Goal: Information Seeking & Learning: Learn about a topic

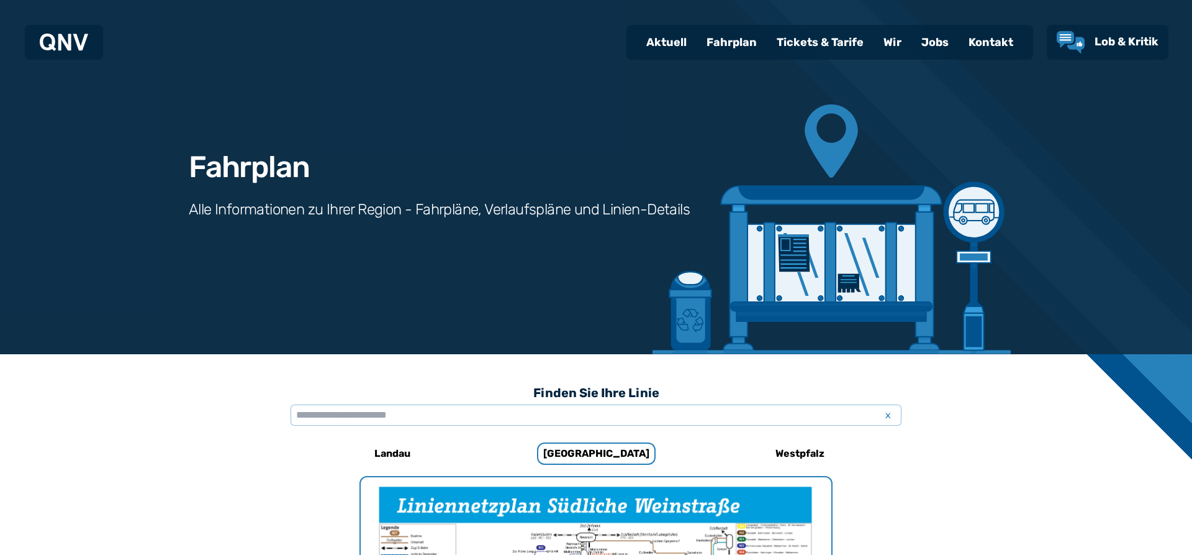
scroll to position [819, 0]
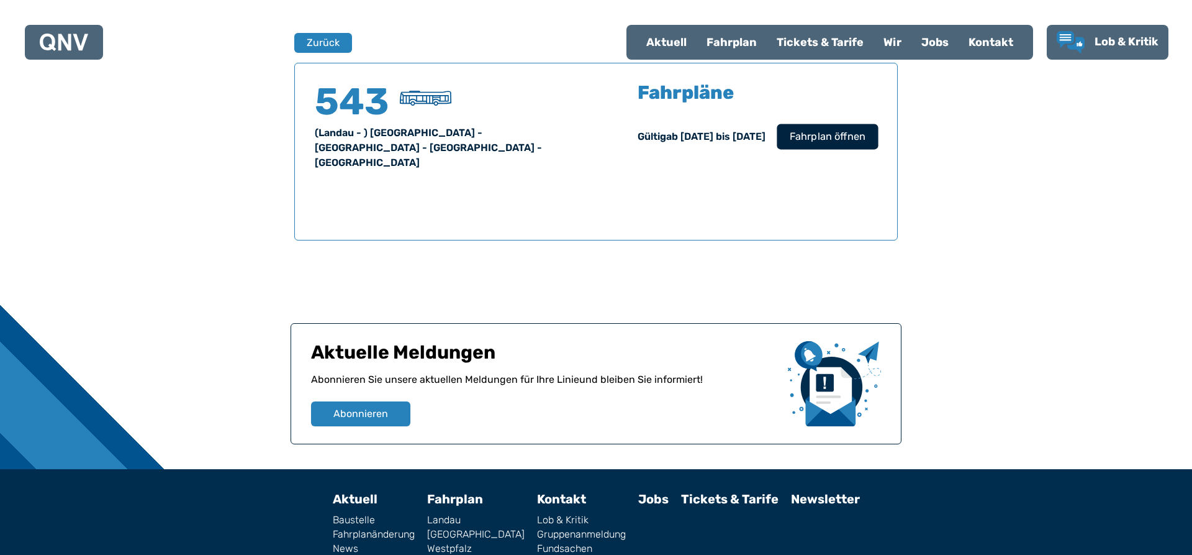
click at [814, 139] on span "Fahrplan öffnen" at bounding box center [828, 136] width 76 height 15
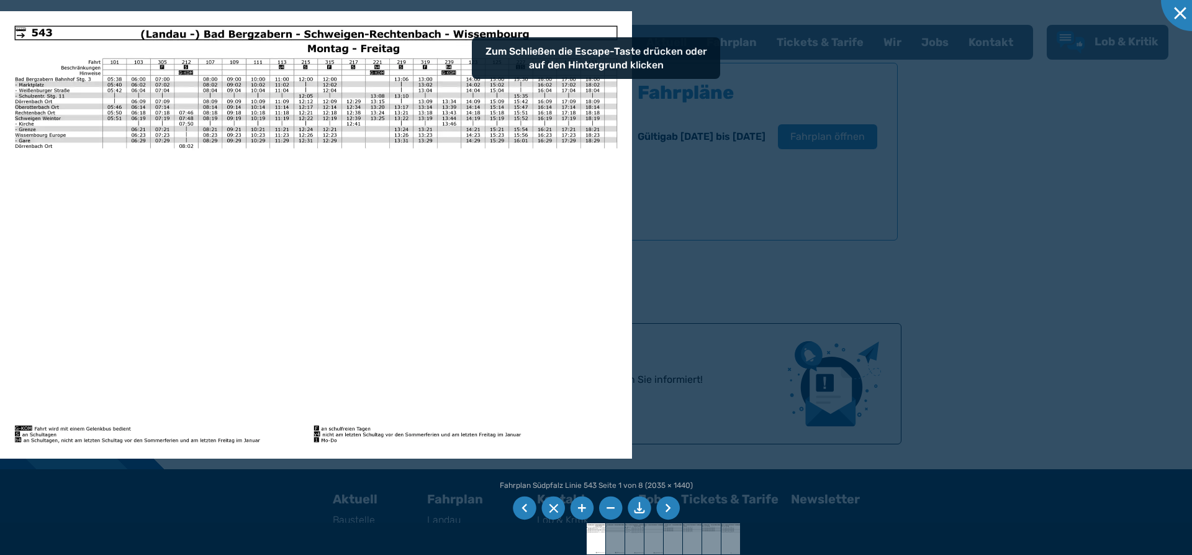
click at [682, 145] on div at bounding box center [596, 277] width 1192 height 555
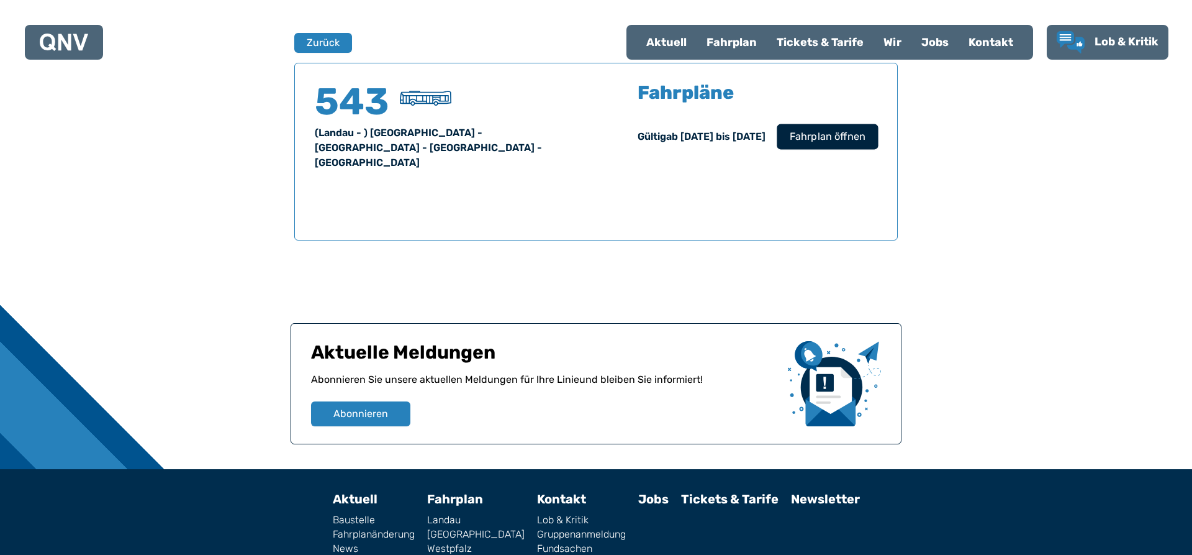
click at [808, 132] on span "Fahrplan öffnen" at bounding box center [828, 136] width 76 height 15
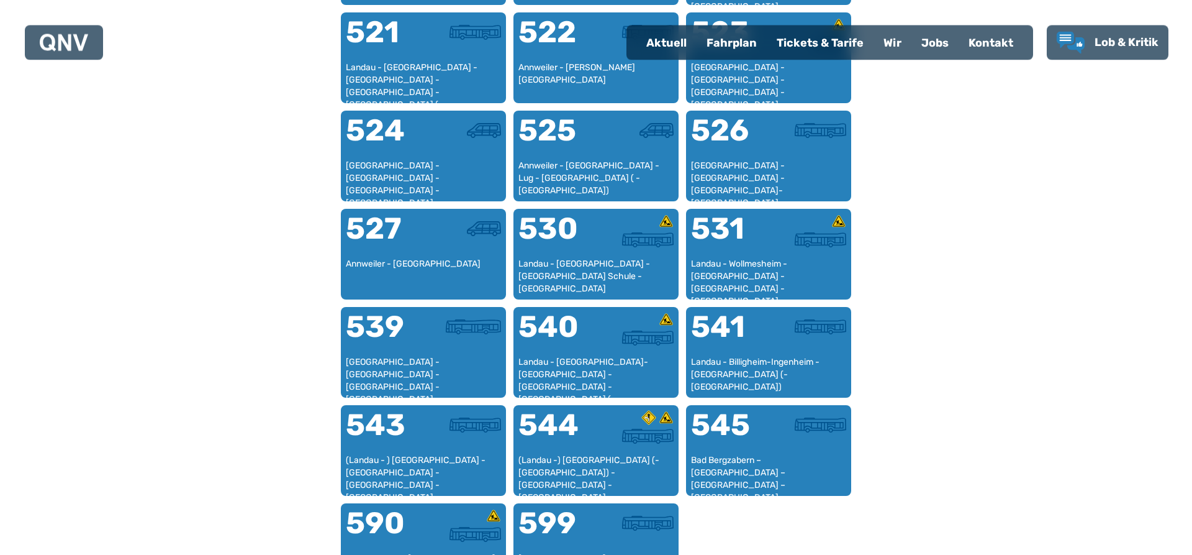
scroll to position [955, 0]
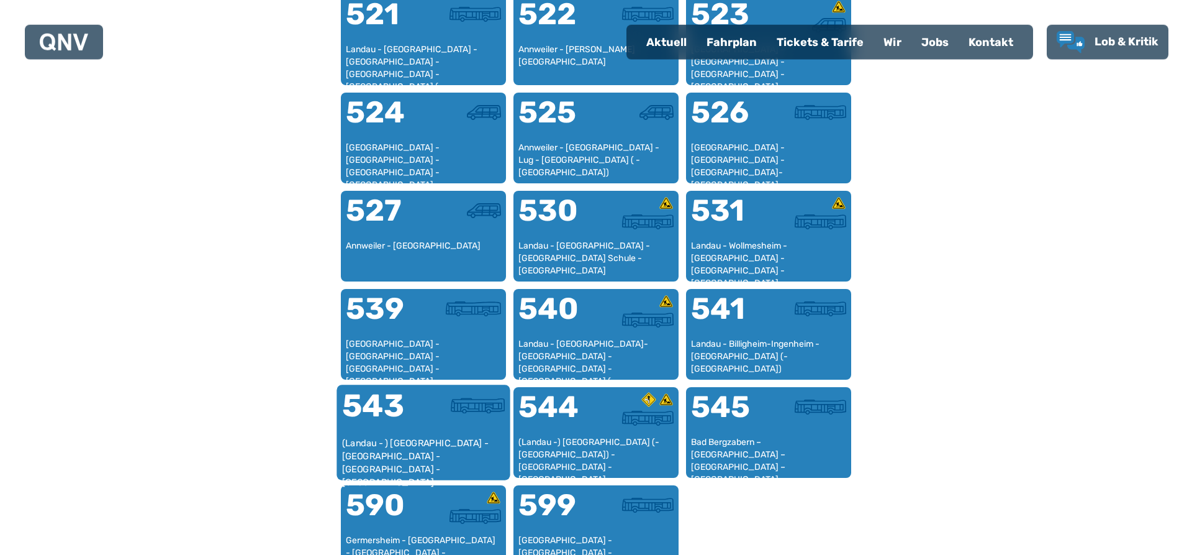
click at [413, 425] on div "543" at bounding box center [382, 413] width 81 height 47
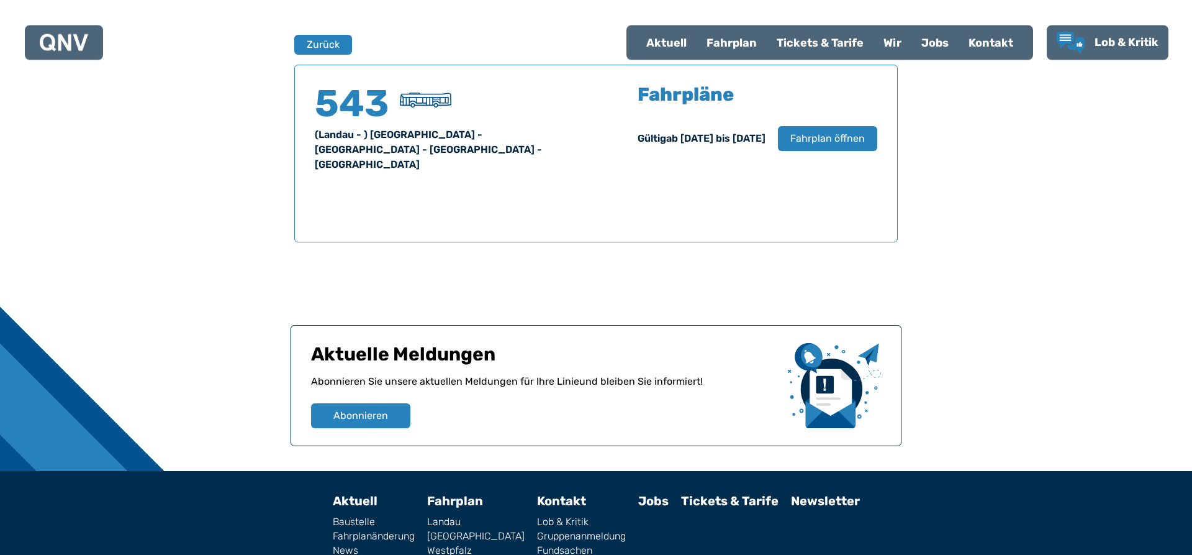
scroll to position [819, 0]
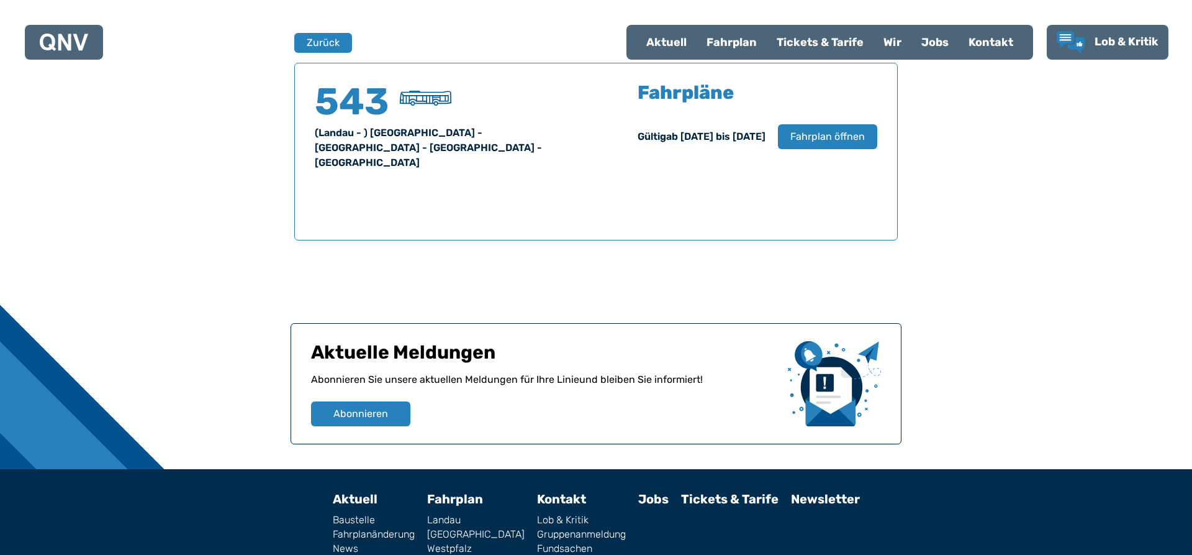
click at [370, 129] on div "(Landau - ) [GEOGRAPHIC_DATA] - [GEOGRAPHIC_DATA] - [GEOGRAPHIC_DATA] - [GEOGRA…" at bounding box center [448, 147] width 266 height 45
click at [825, 138] on span "Fahrplan öffnen" at bounding box center [828, 136] width 76 height 15
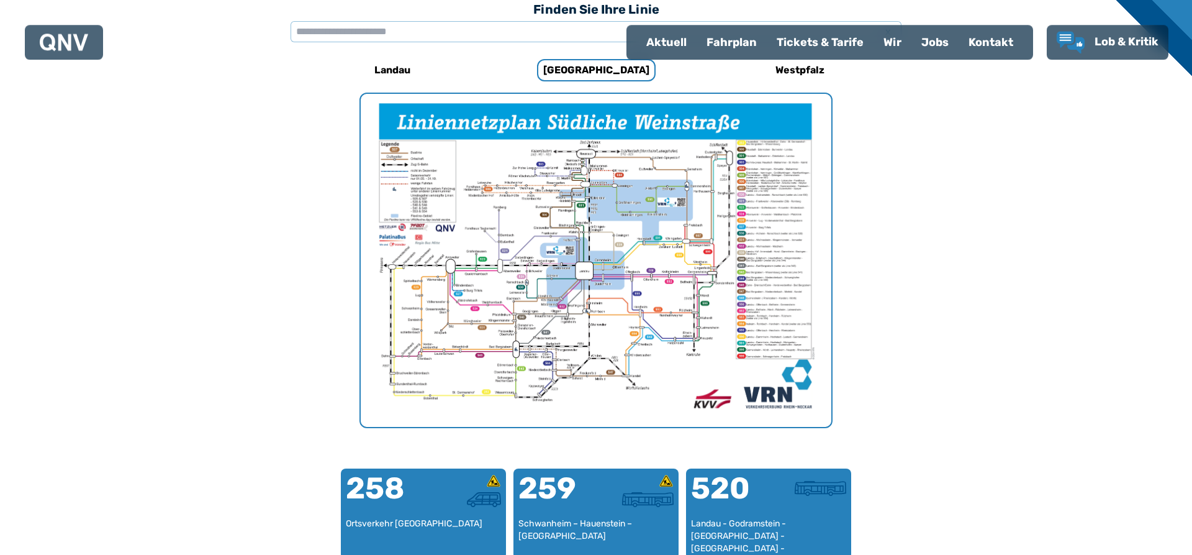
scroll to position [383, 0]
click at [725, 43] on div "Fahrplan" at bounding box center [732, 42] width 70 height 32
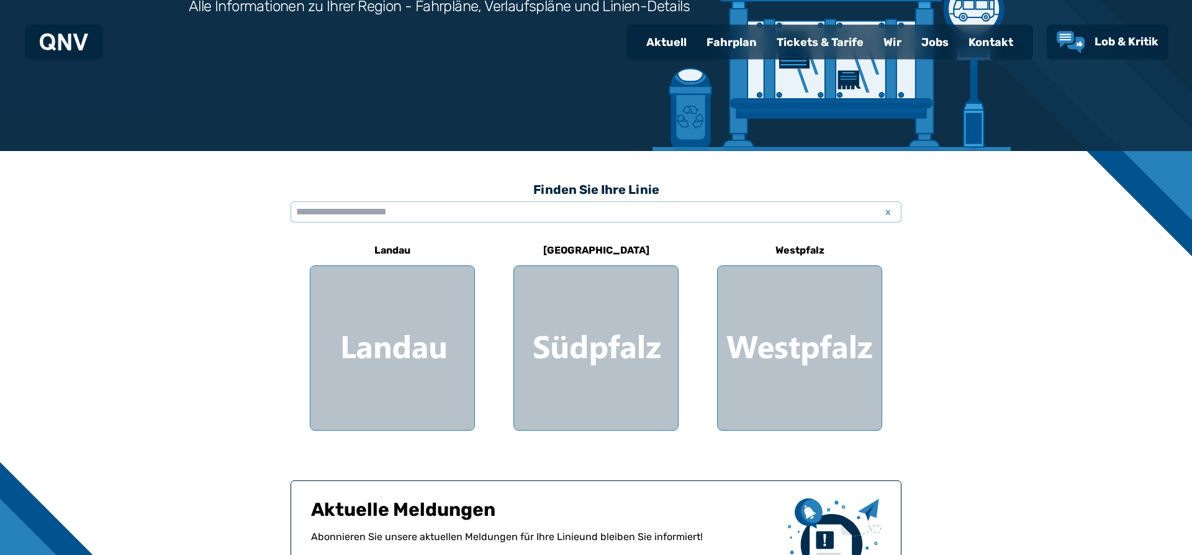
scroll to position [222, 0]
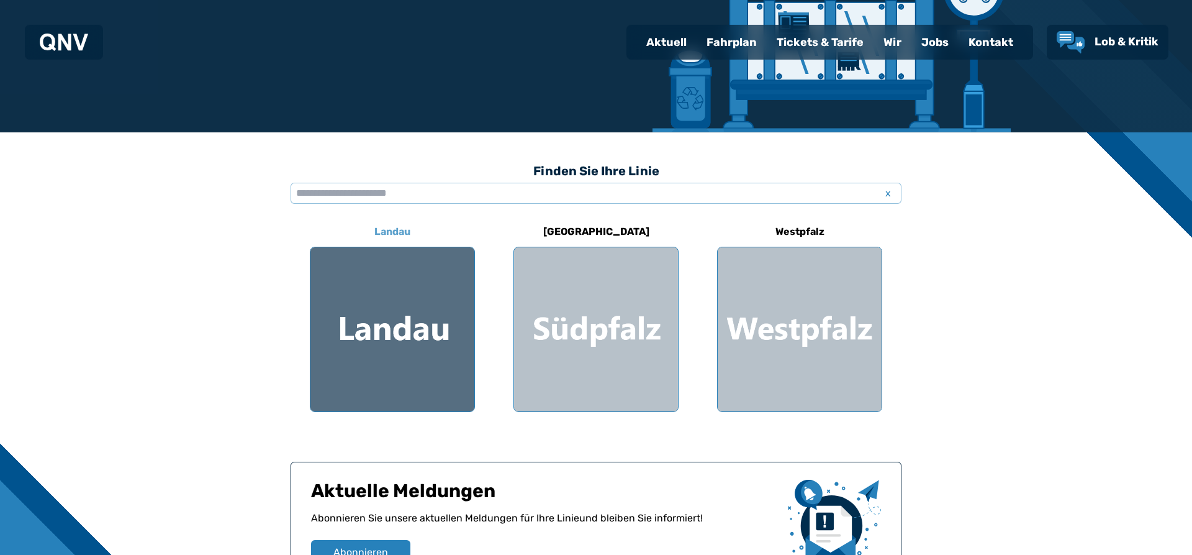
click at [381, 329] on div at bounding box center [393, 329] width 164 height 164
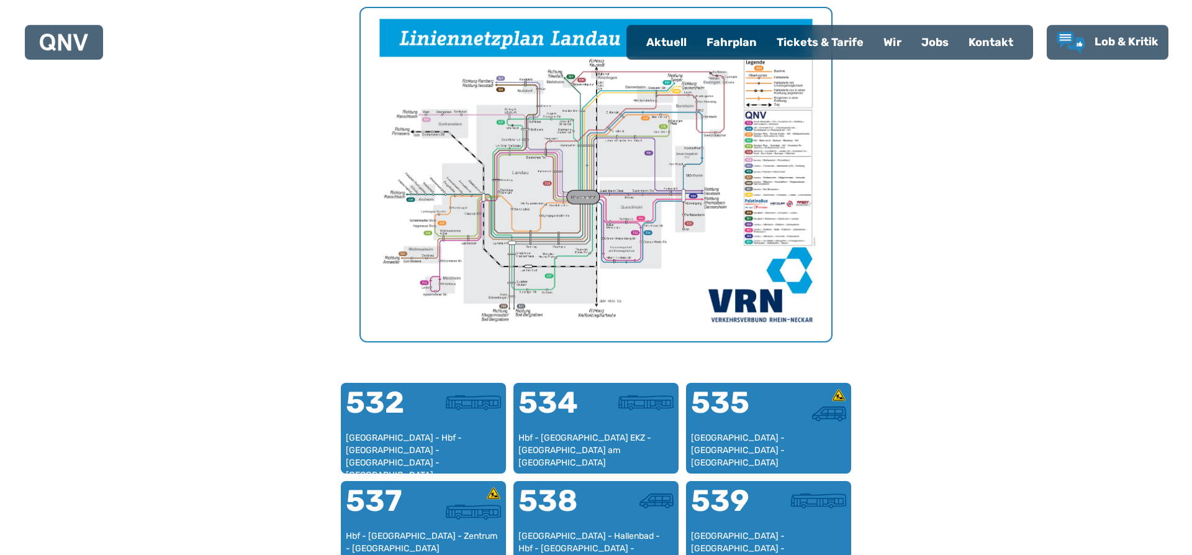
scroll to position [444, 0]
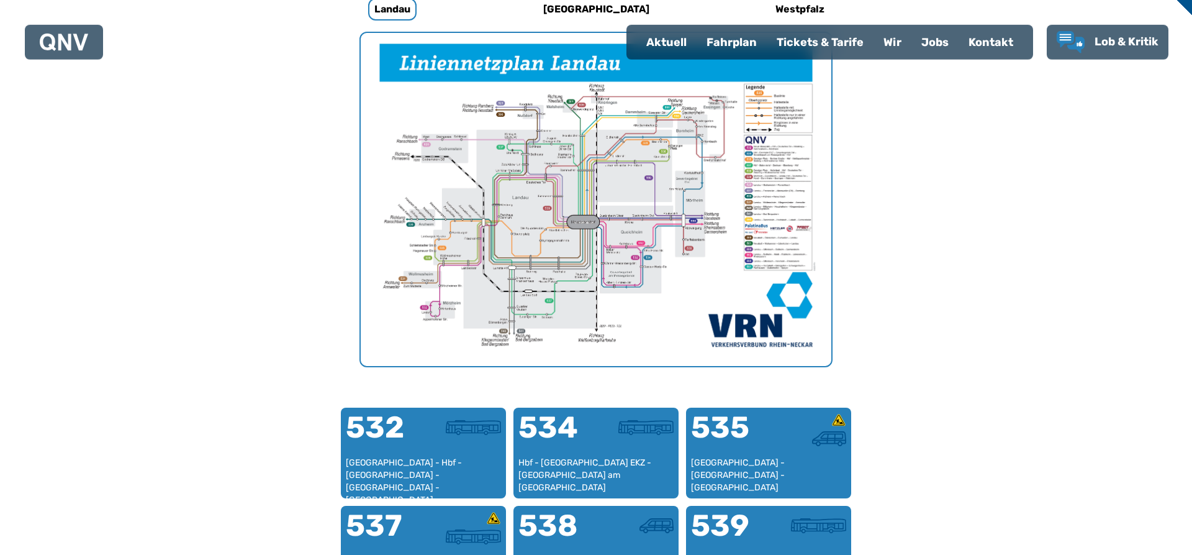
scroll to position [222, 0]
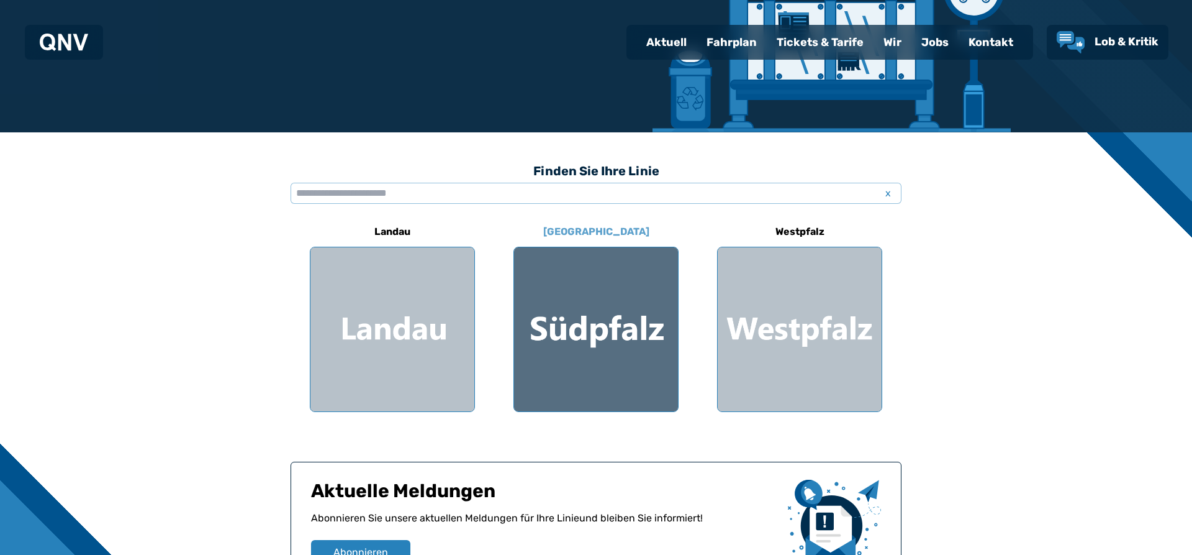
click at [585, 323] on div at bounding box center [596, 329] width 164 height 164
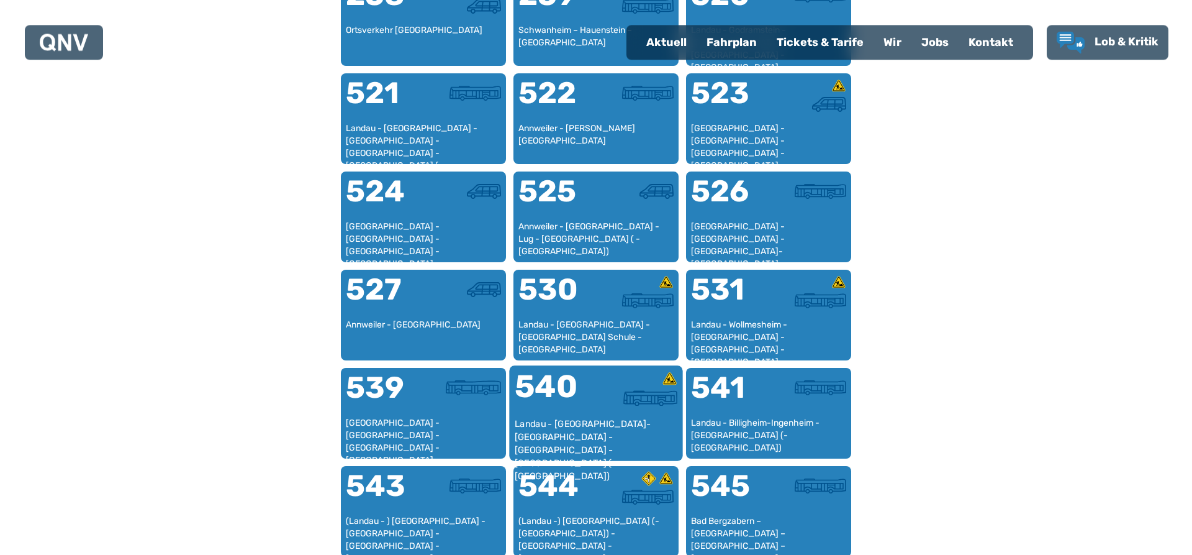
scroll to position [901, 0]
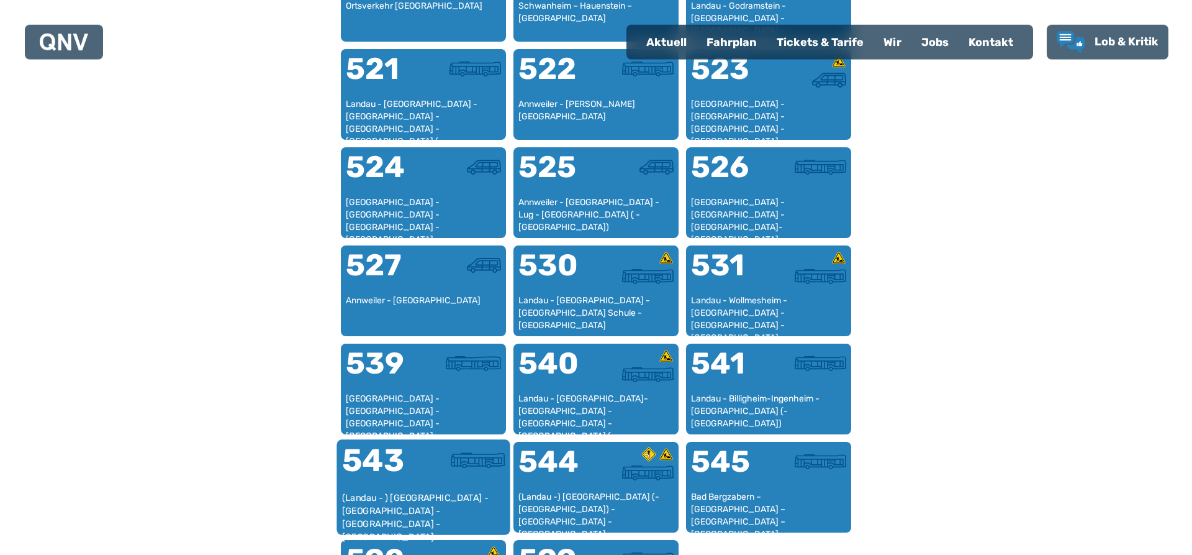
click at [411, 493] on div "(Landau - ) [GEOGRAPHIC_DATA] - [GEOGRAPHIC_DATA] - [GEOGRAPHIC_DATA] - [GEOGRA…" at bounding box center [423, 510] width 163 height 38
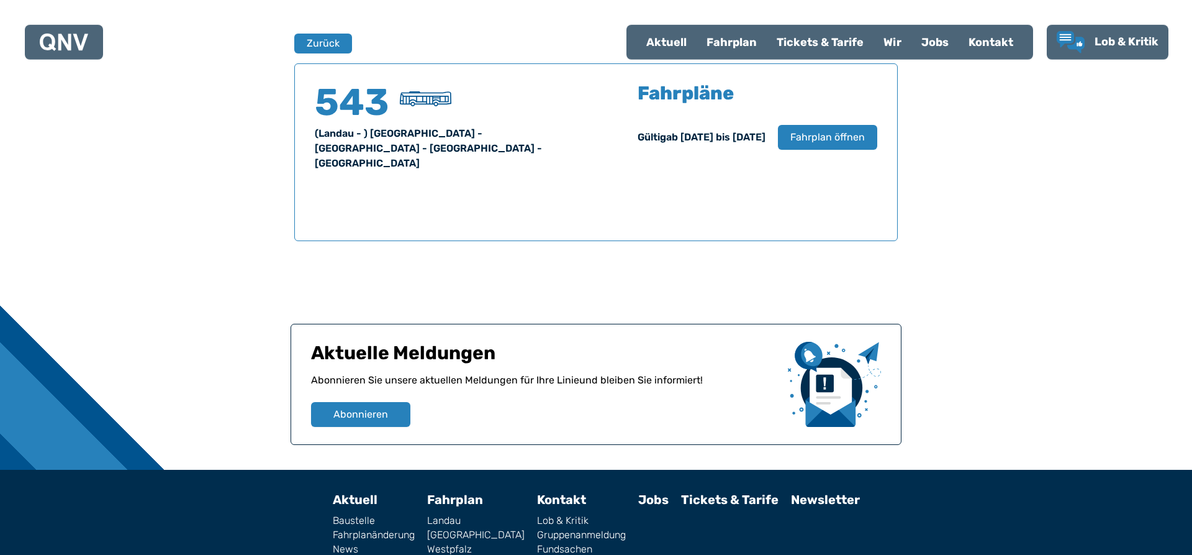
scroll to position [819, 0]
click at [378, 104] on h4 "543" at bounding box center [352, 101] width 75 height 37
click at [643, 101] on h5 "Fahrpläne" at bounding box center [686, 92] width 96 height 19
click at [837, 138] on span "Fahrplan öffnen" at bounding box center [828, 136] width 76 height 15
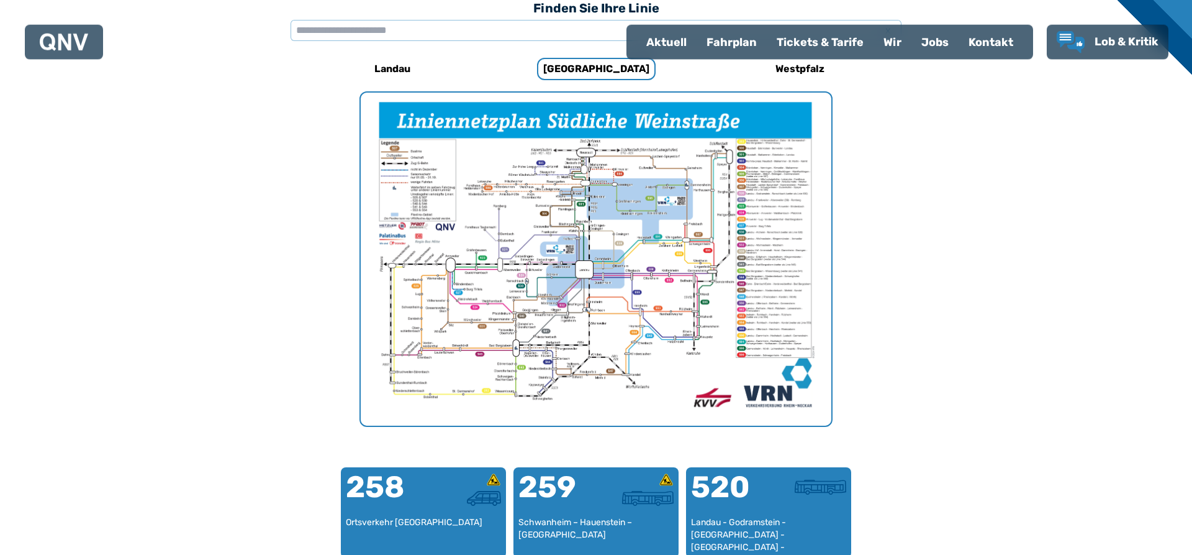
scroll to position [383, 0]
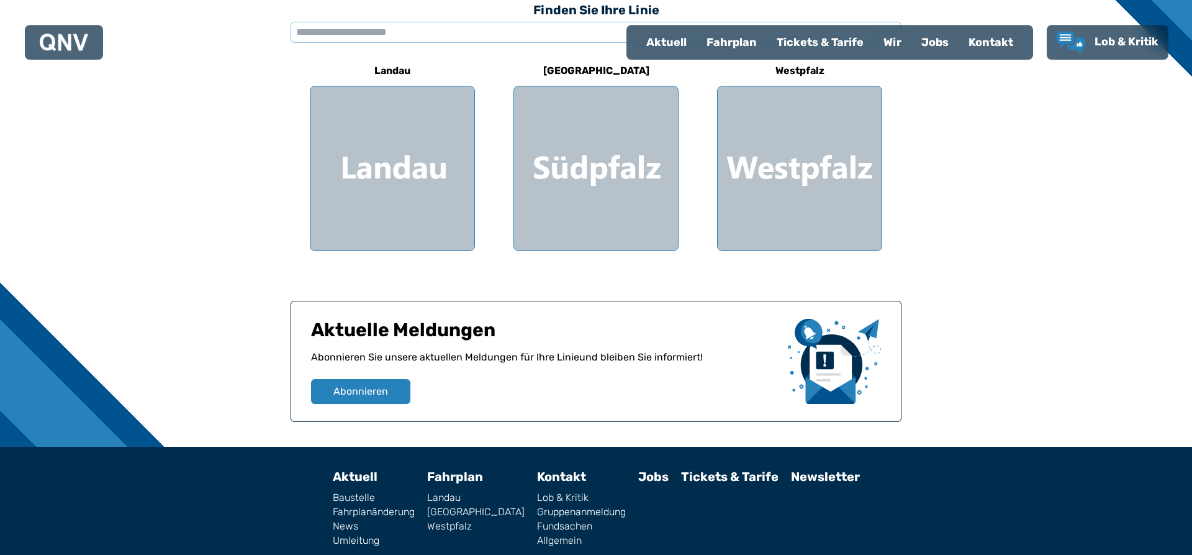
scroll to position [222, 0]
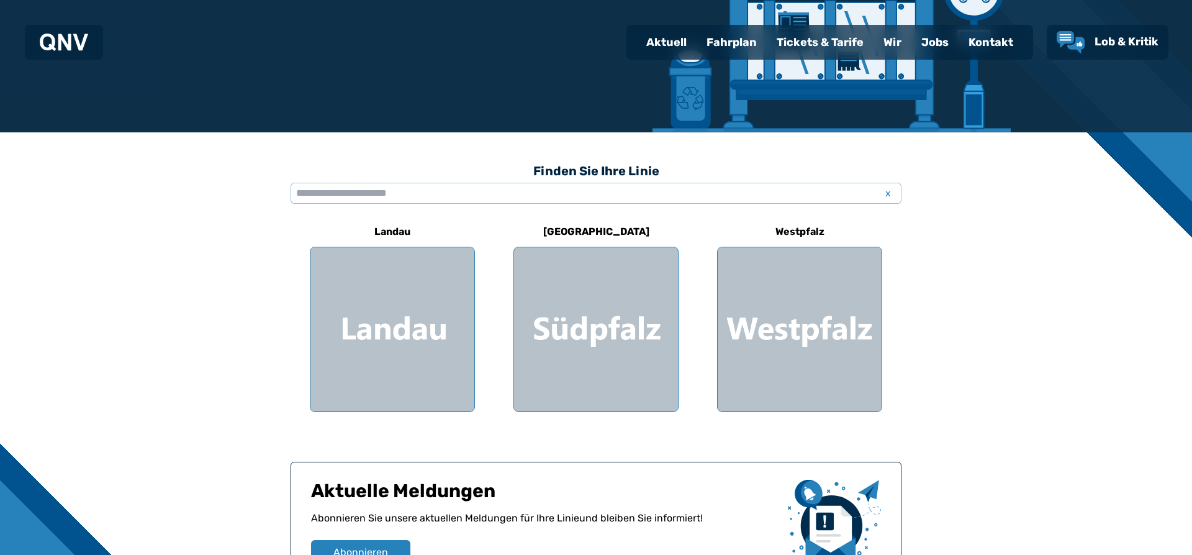
scroll to position [383, 0]
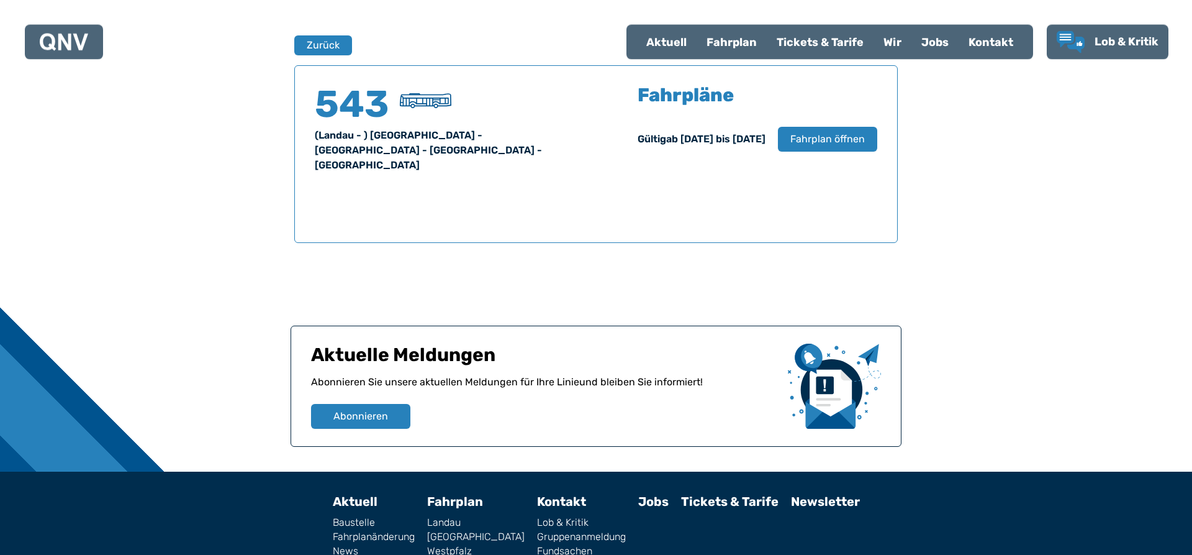
scroll to position [819, 0]
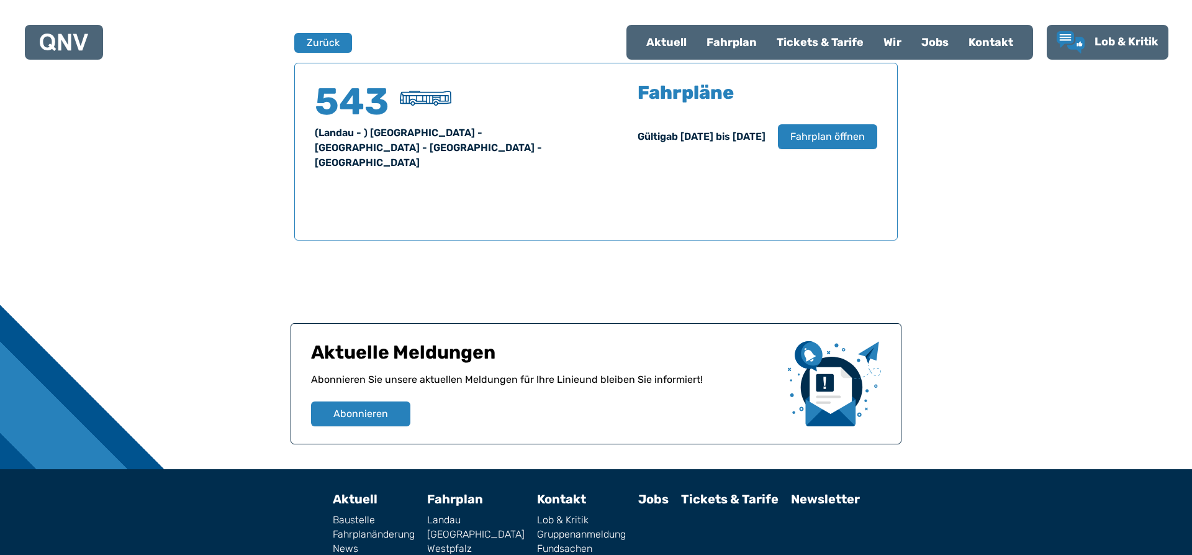
click at [480, 529] on link "[GEOGRAPHIC_DATA]" at bounding box center [476, 534] width 98 height 10
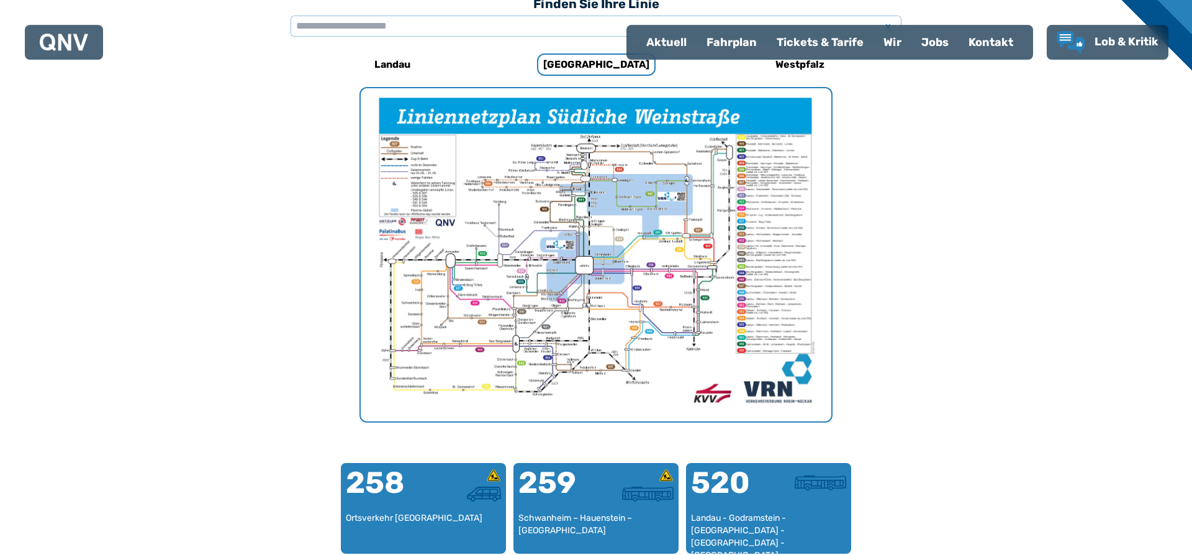
scroll to position [370, 0]
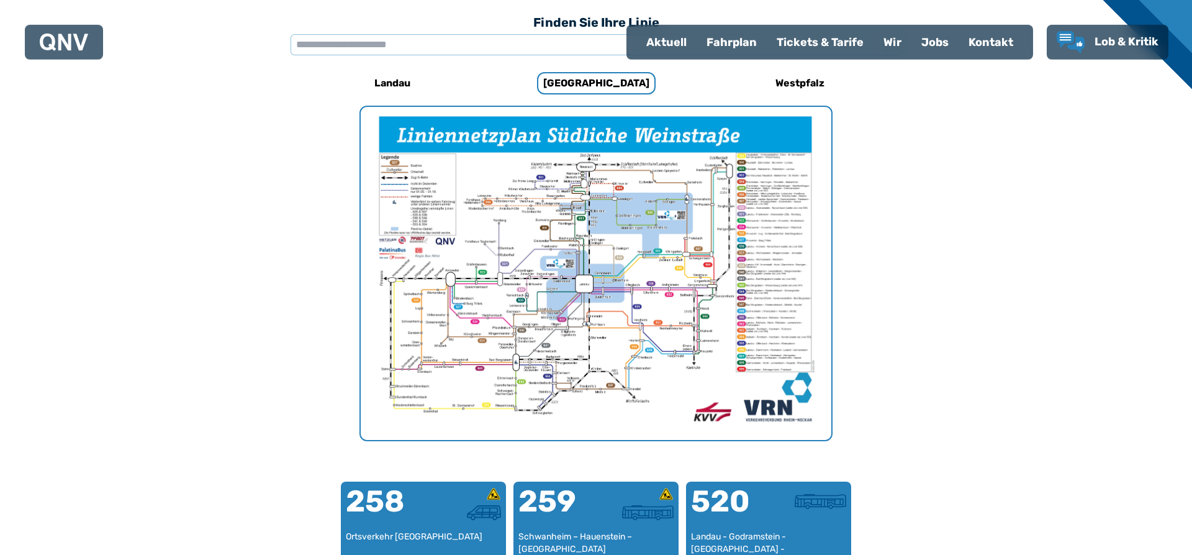
click at [635, 358] on img "1 von 1" at bounding box center [596, 273] width 471 height 333
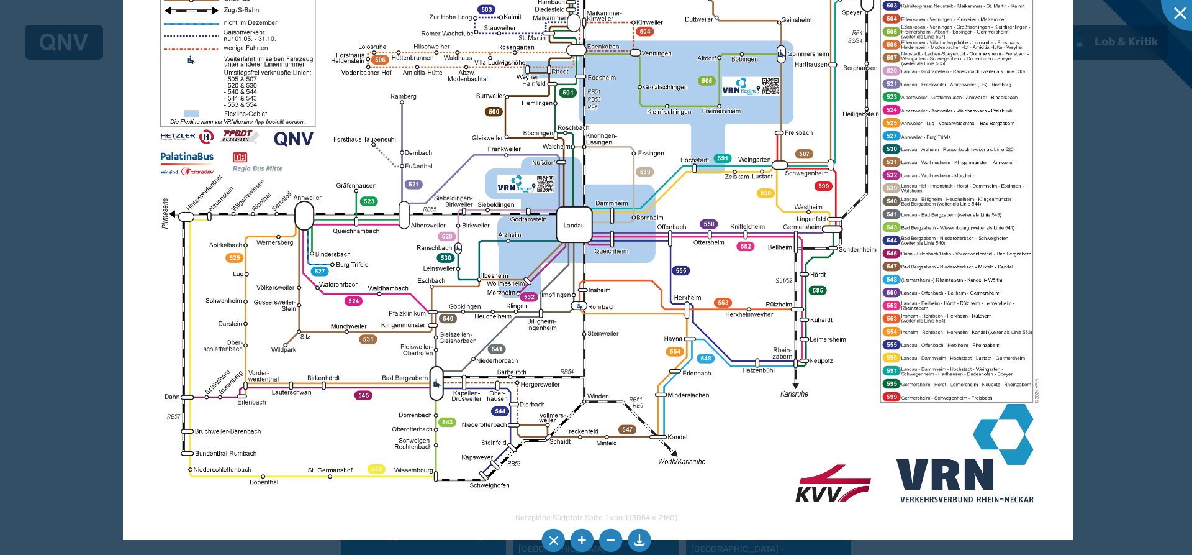
click at [499, 352] on img at bounding box center [598, 204] width 950 height 672
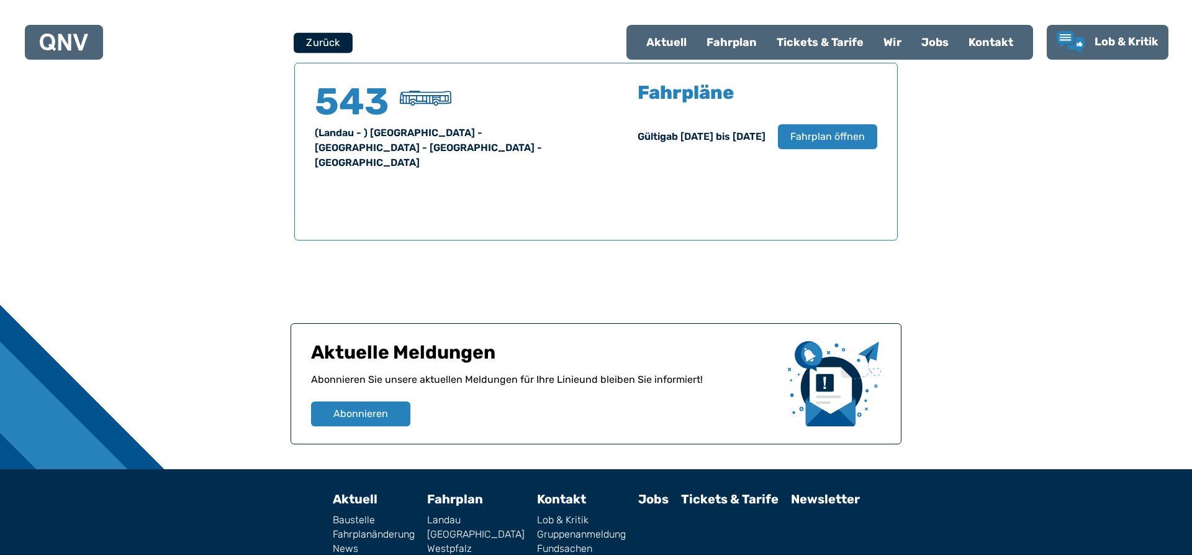
click at [323, 46] on button "Zurück" at bounding box center [323, 42] width 59 height 20
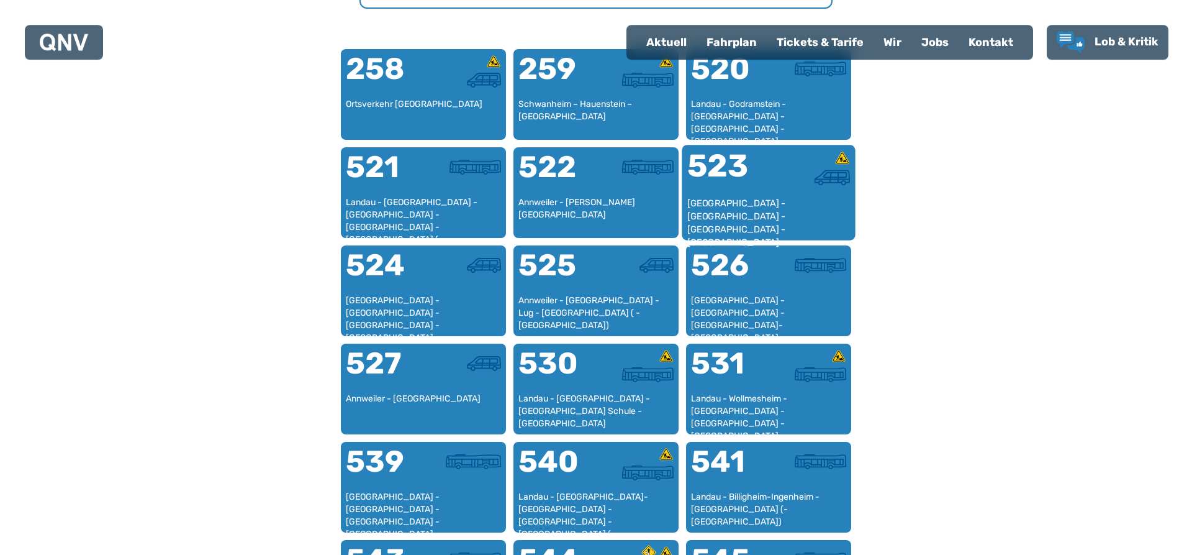
scroll to position [827, 0]
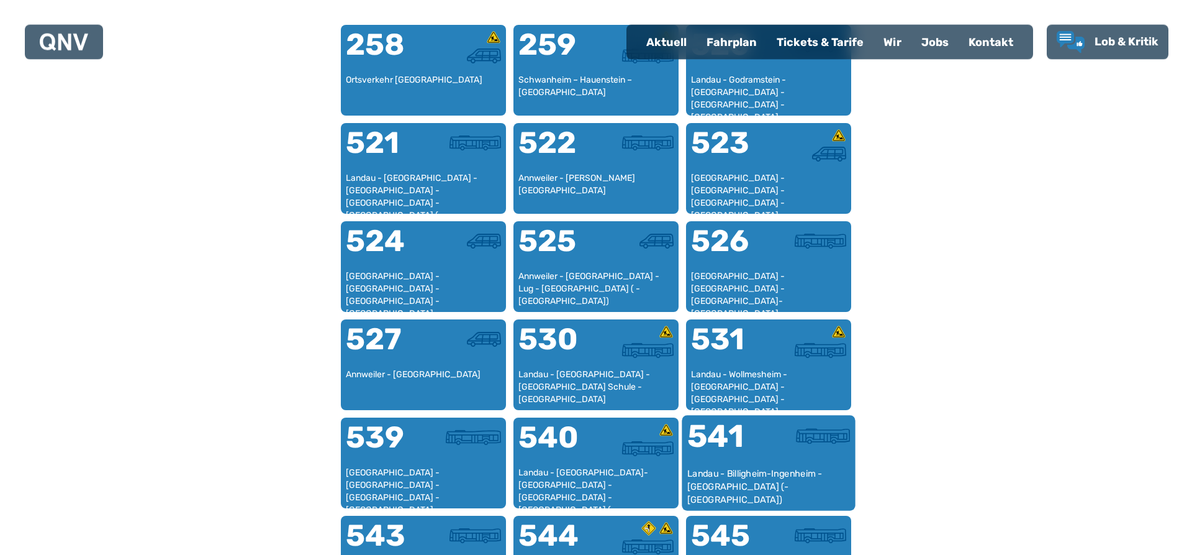
click at [764, 456] on div "541" at bounding box center [728, 443] width 81 height 47
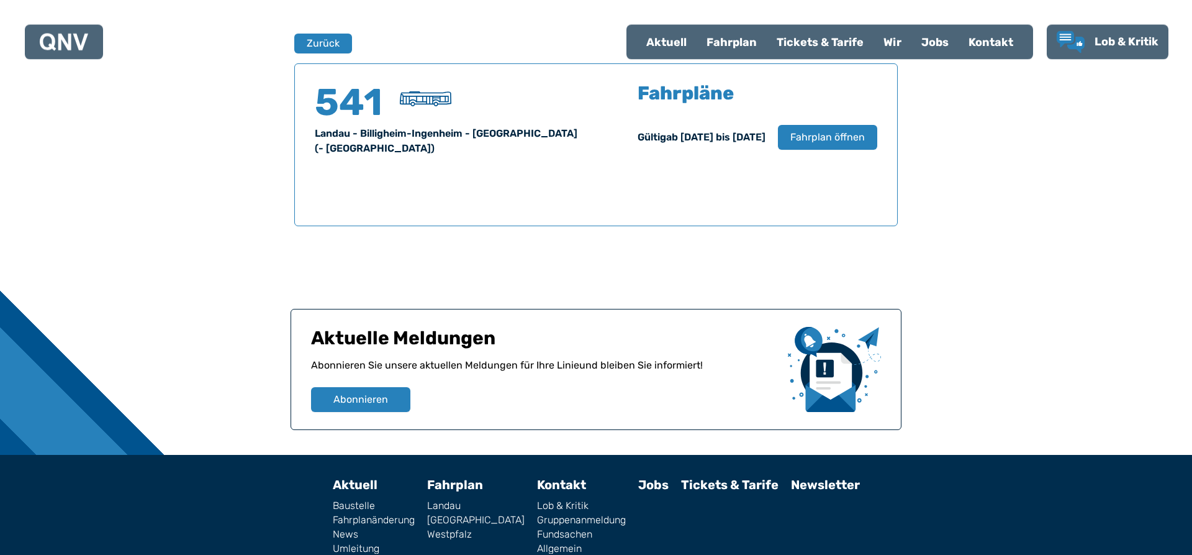
scroll to position [819, 0]
click at [817, 136] on span "Fahrplan öffnen" at bounding box center [828, 136] width 76 height 15
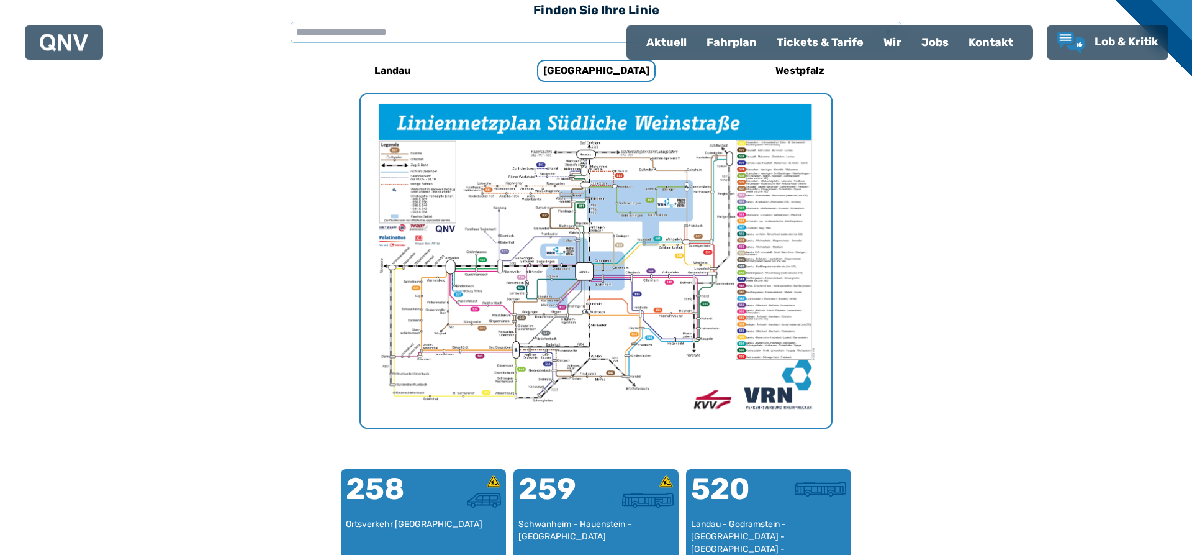
scroll to position [886, 0]
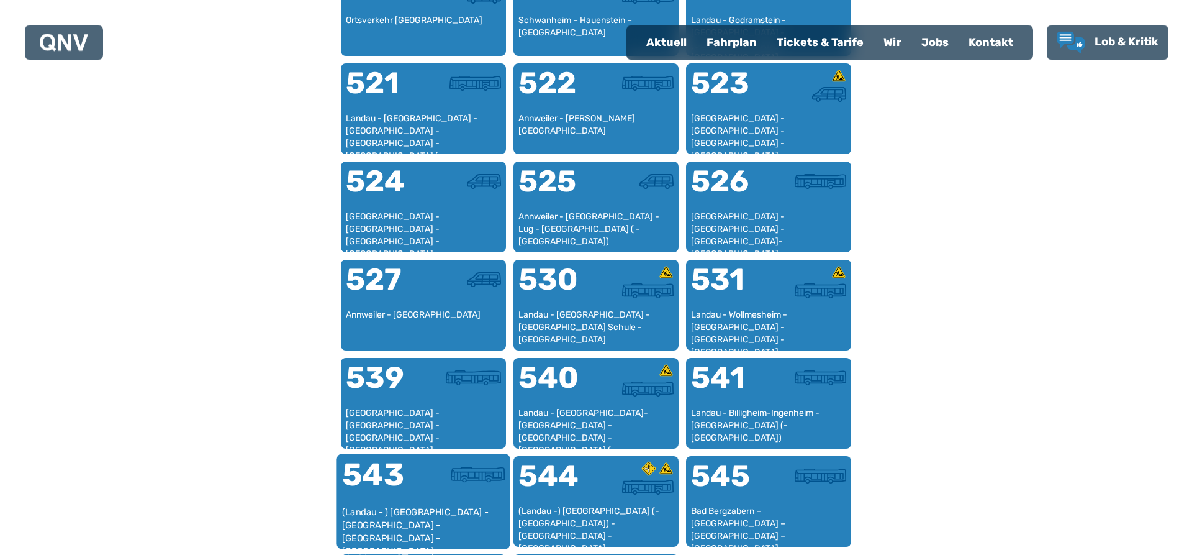
click at [424, 494] on div at bounding box center [464, 482] width 81 height 47
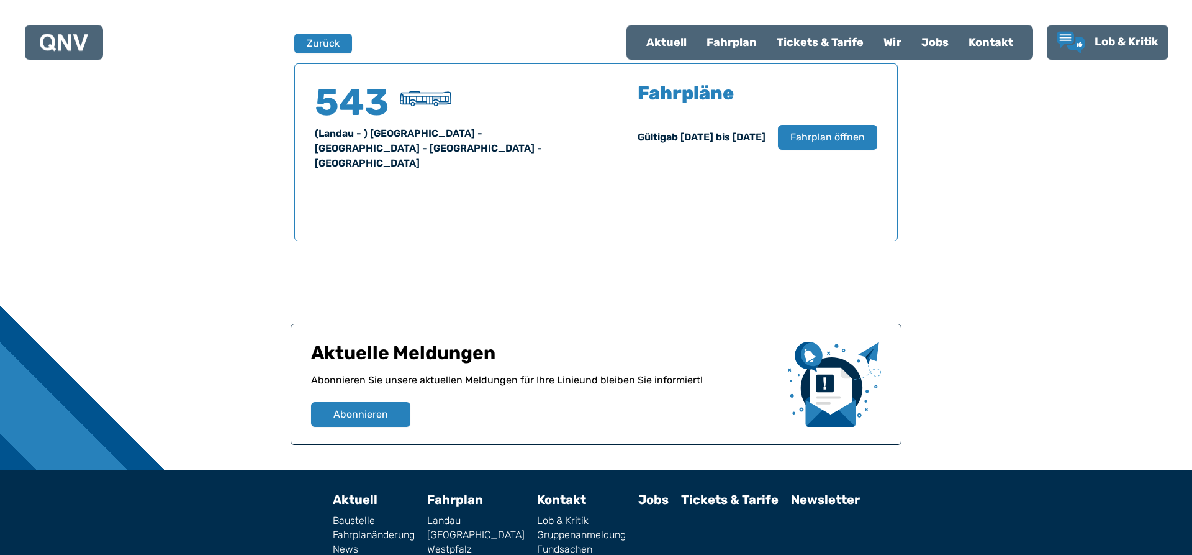
scroll to position [819, 0]
click at [823, 140] on span "Fahrplan öffnen" at bounding box center [828, 136] width 76 height 15
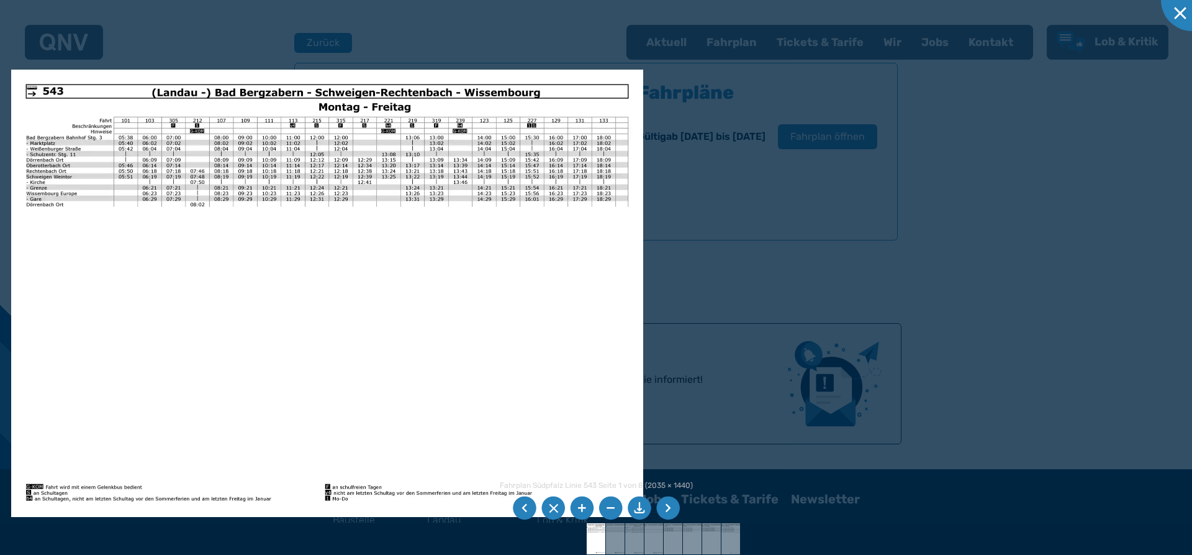
click at [541, 251] on img at bounding box center [327, 293] width 632 height 447
